Goal: Information Seeking & Learning: Learn about a topic

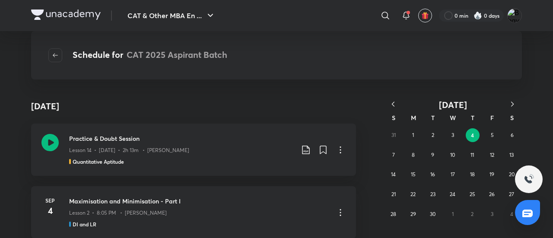
click at [85, 13] on img at bounding box center [66, 14] width 70 height 10
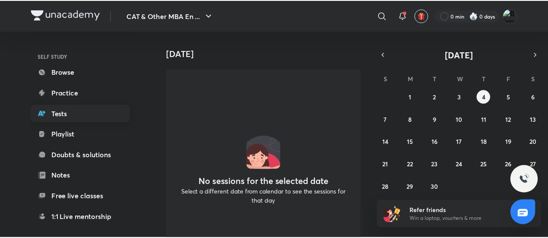
scroll to position [55, 0]
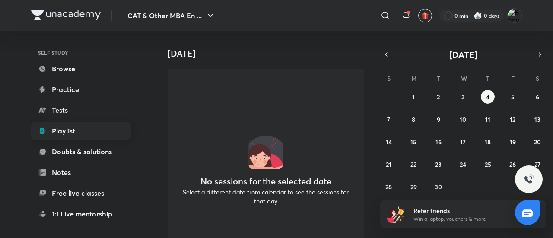
click at [72, 127] on link "Playlist" at bounding box center [81, 130] width 100 height 17
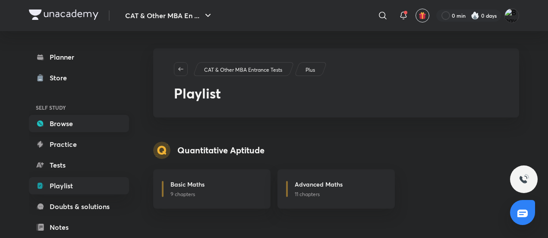
click at [72, 125] on link "Browse" at bounding box center [79, 123] width 100 height 17
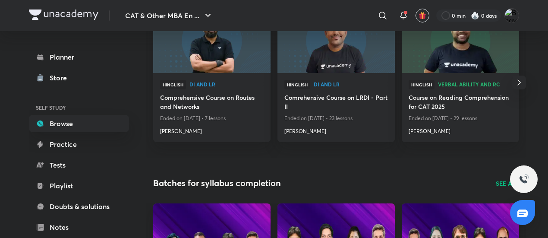
scroll to position [147, 0]
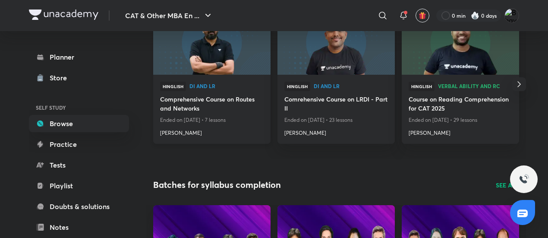
click at [193, 53] on img at bounding box center [212, 41] width 120 height 67
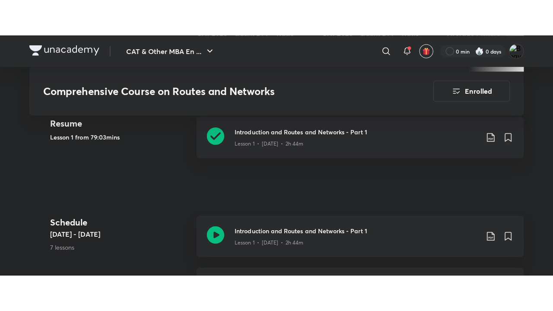
scroll to position [402, 0]
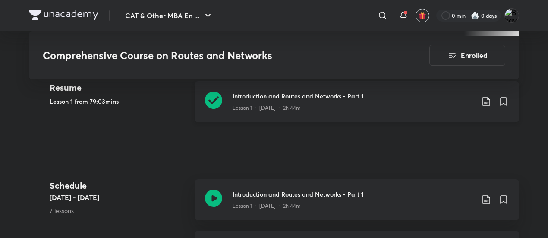
click at [208, 106] on icon at bounding box center [213, 100] width 17 height 17
